Goal: Use online tool/utility

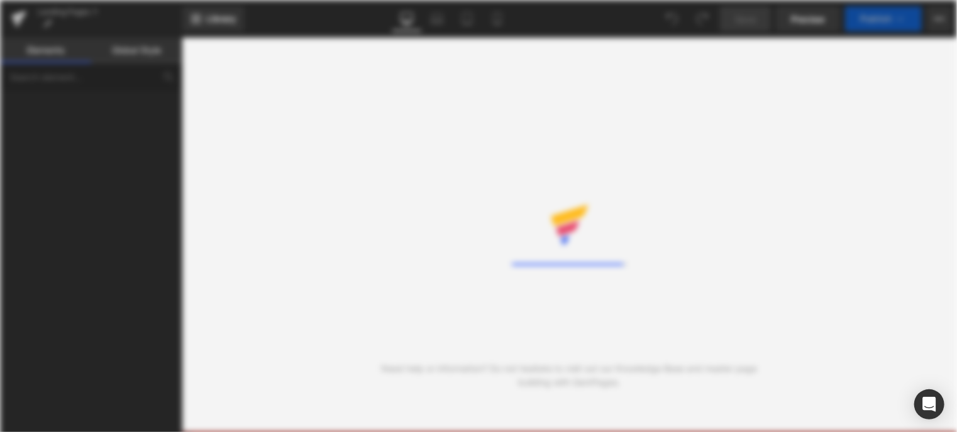
click at [600, 238] on div "Rendering Content" at bounding box center [478, 216] width 957 height 432
click at [602, 243] on div "Rendering Content" at bounding box center [478, 216] width 957 height 432
click at [602, 244] on div "Rendering Content" at bounding box center [478, 216] width 957 height 432
click at [604, 251] on div "Rendering Content" at bounding box center [478, 216] width 957 height 432
click at [606, 257] on div "Rendering Content" at bounding box center [478, 216] width 957 height 432
